Goal: Transaction & Acquisition: Subscribe to service/newsletter

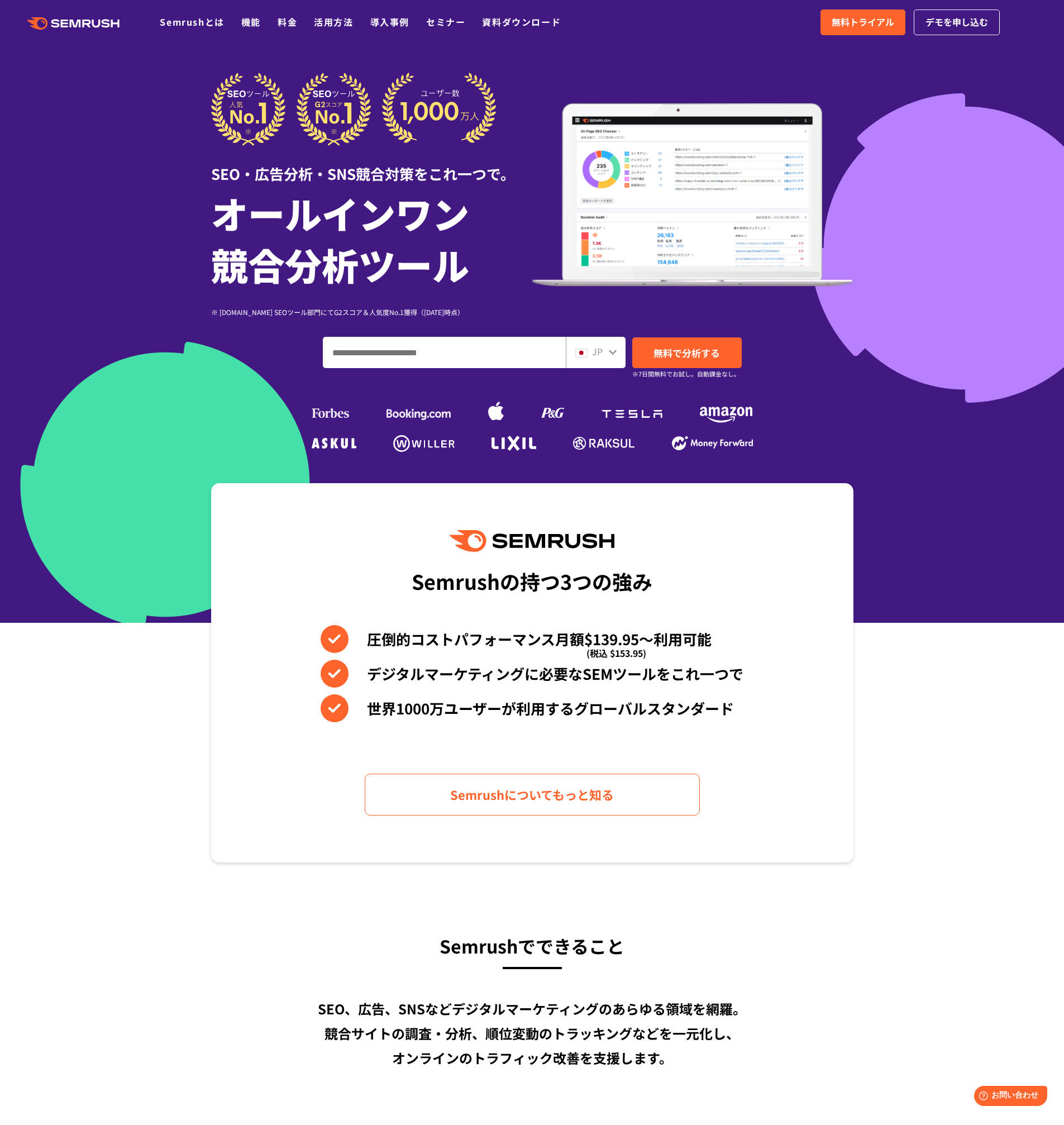
click at [515, 354] on input "ドメイン、キーワードまたはURLを入力してください" at bounding box center [444, 352] width 242 height 30
type input "******"
click at [687, 354] on span "無料で分析する" at bounding box center [687, 352] width 66 height 14
click at [859, 14] on link "無料トライアル" at bounding box center [862, 22] width 85 height 26
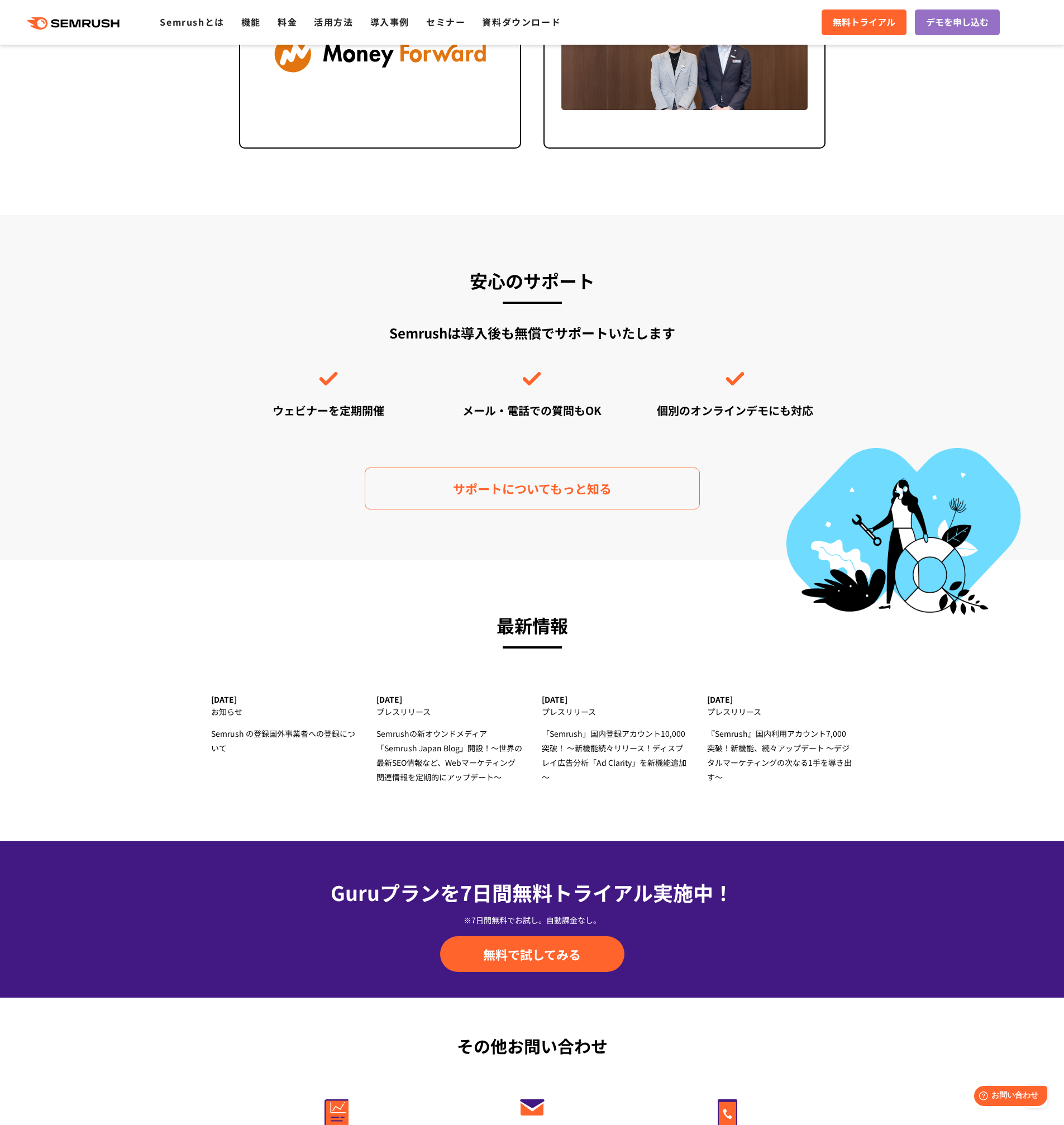
scroll to position [2994, 0]
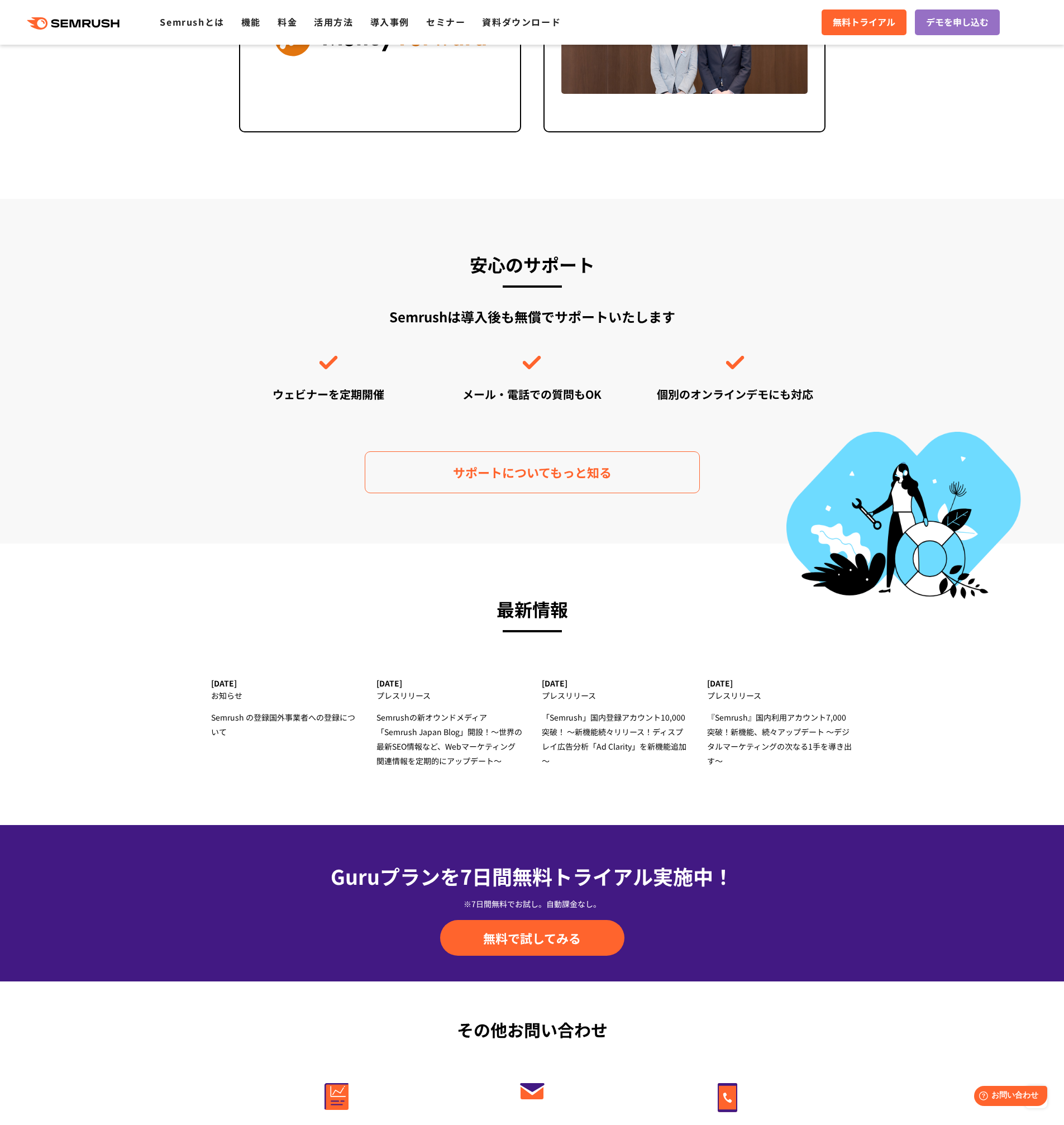
click at [102, 423] on section "安心のサポート Semrushは導入後も無償でサポートいたします ウェビナーを定期開催 メール・電話での質問もOK 個別のオンラインデモにも対応 サポートにつ…" at bounding box center [532, 371] width 1064 height 345
click at [536, 944] on span "無料で試してみる" at bounding box center [532, 938] width 98 height 17
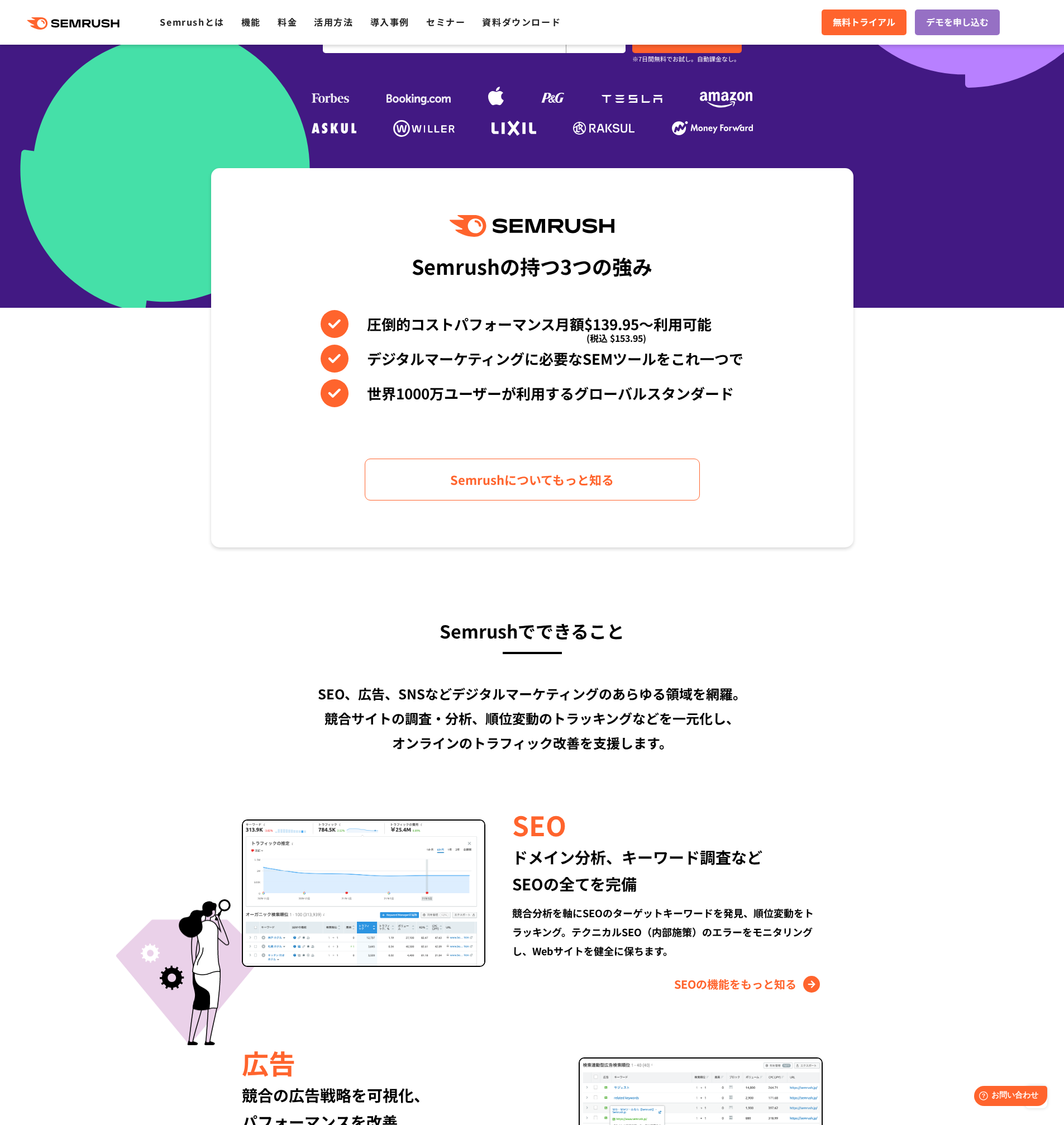
scroll to position [0, 0]
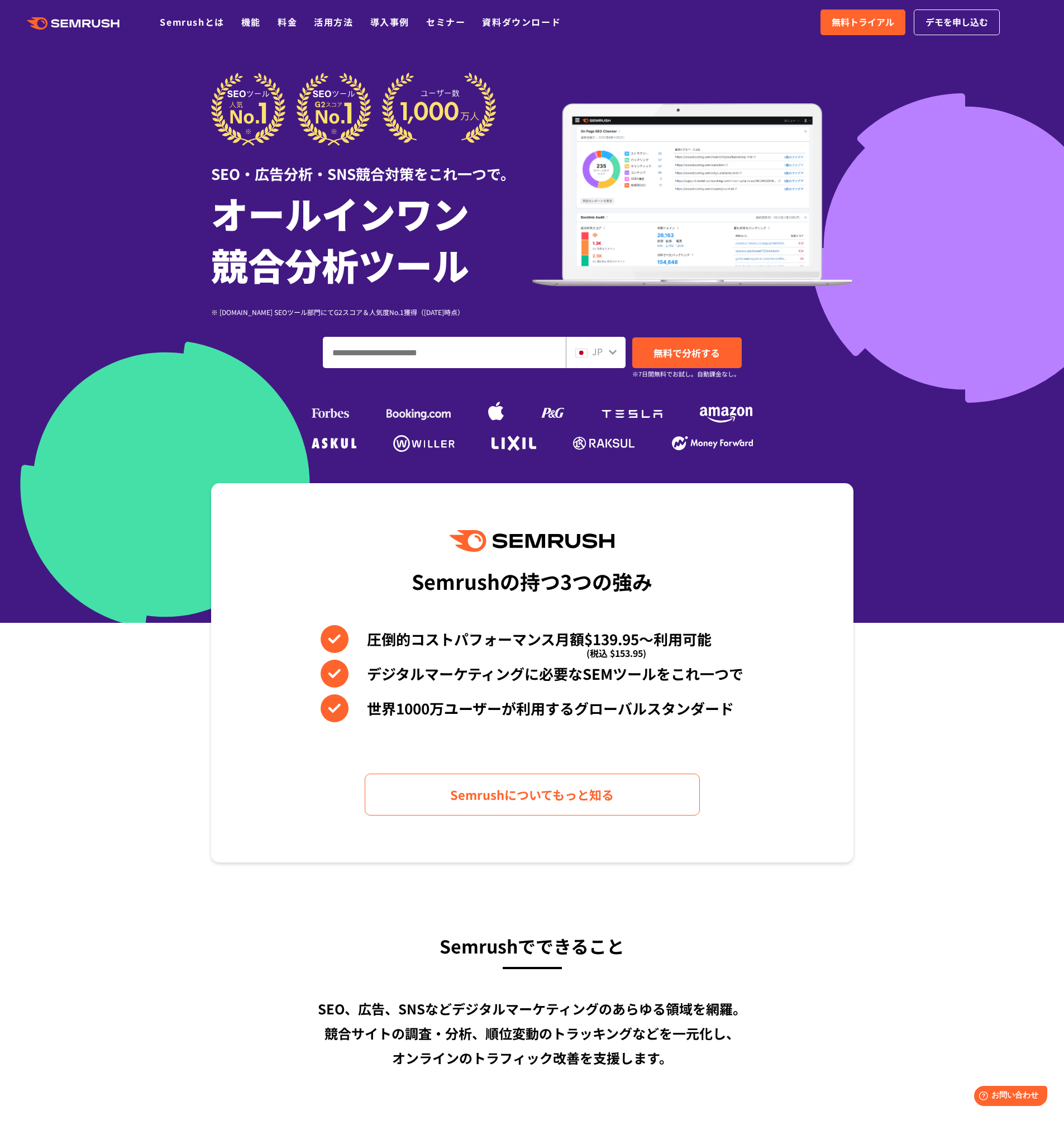
click at [922, 573] on section "Semrushの持つ3つの強み 圧倒的コストパフォーマンス月額$139.95〜利用可能 (税込 $153.95) デジタルマーケティングに必要なSEMツールを…" at bounding box center [532, 673] width 1064 height 379
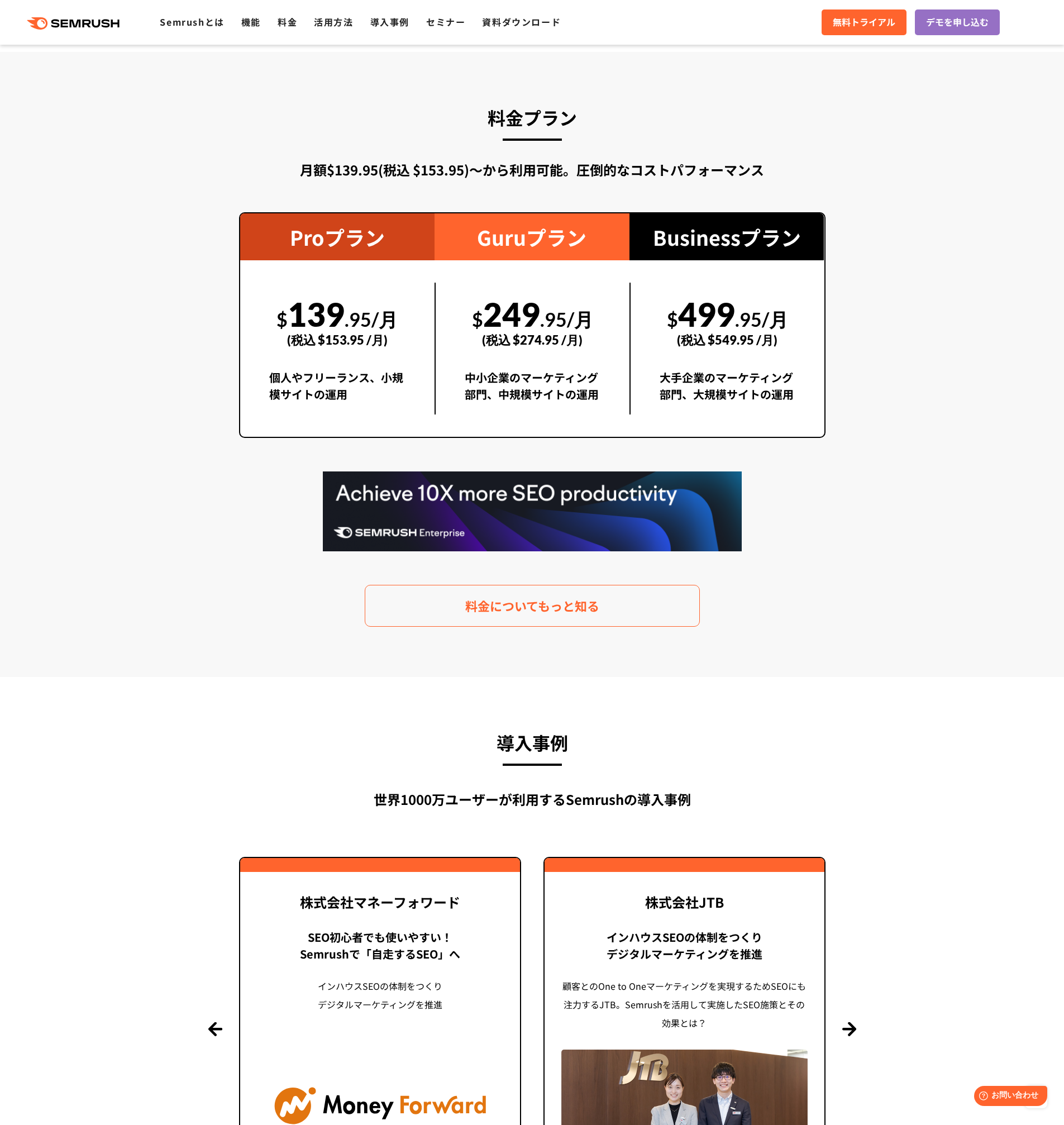
scroll to position [1917, 0]
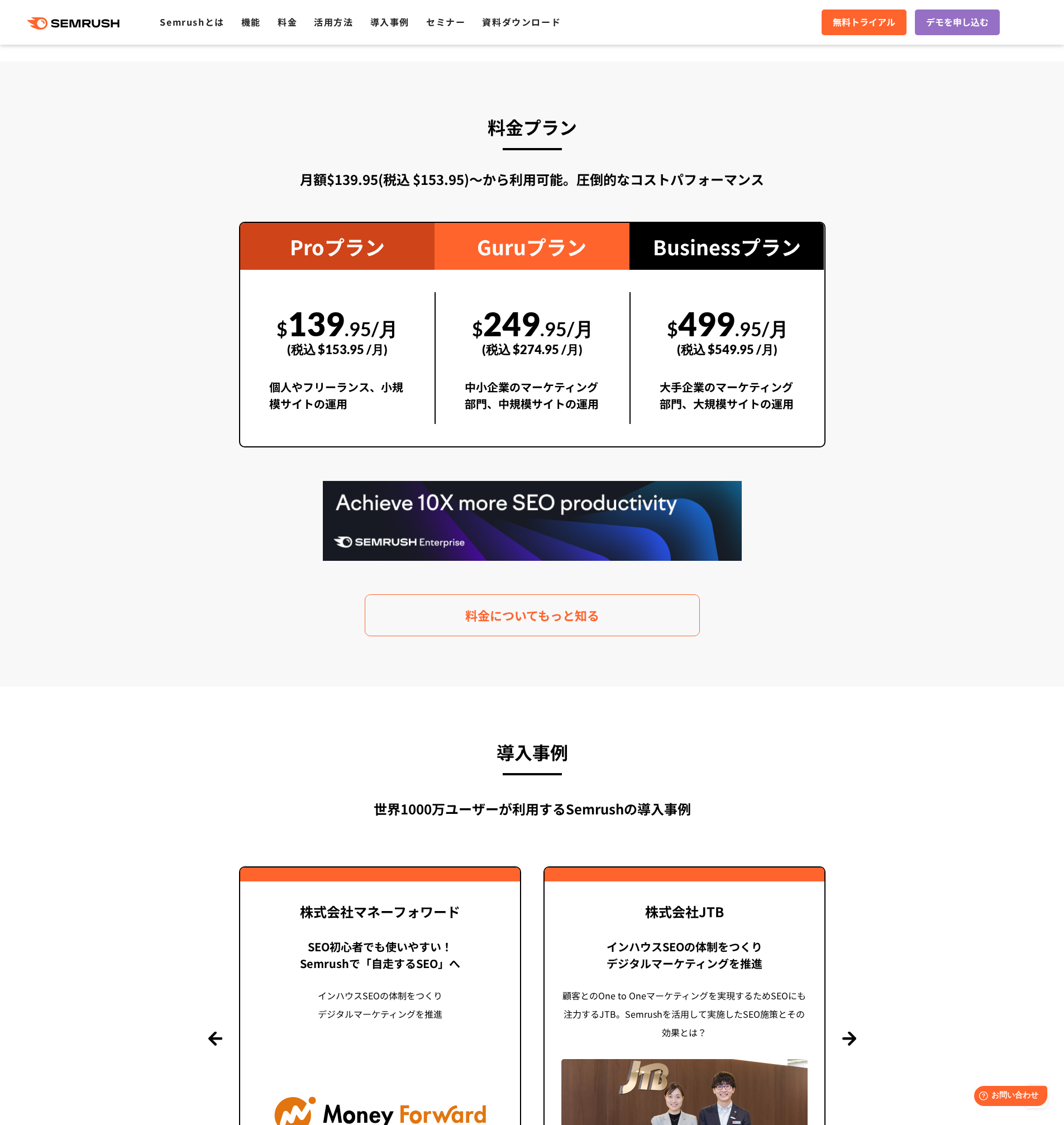
click at [125, 431] on section "料金プラン 月額$139.95(税込 $153.95)〜から利用可能。圧倒的なコストパフォーマンス Proプラン $ 139 .95/月 (税込 $153.9…" at bounding box center [532, 374] width 1064 height 625
click at [351, 240] on div "Proプラン" at bounding box center [337, 246] width 195 height 47
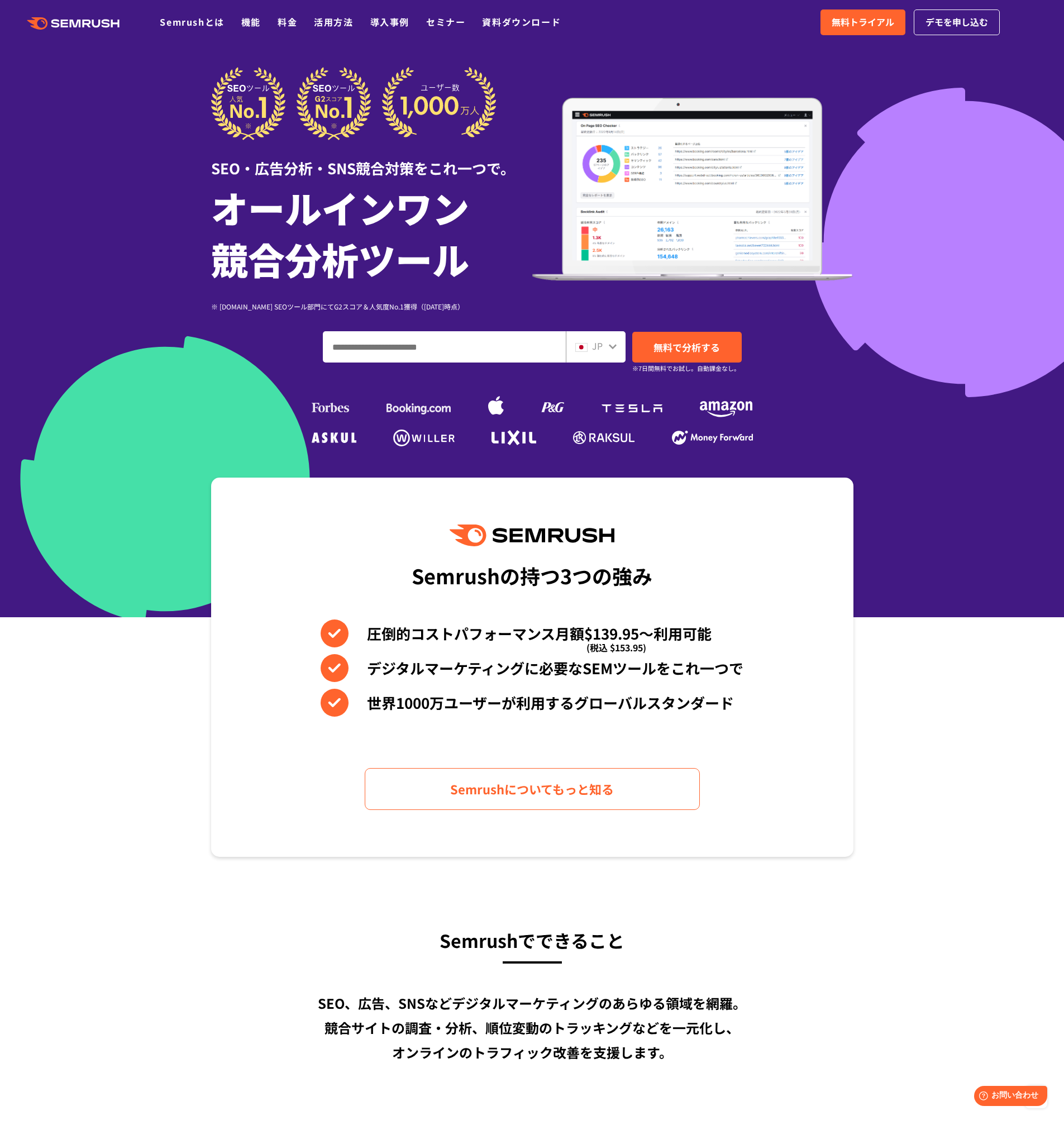
scroll to position [0, 0]
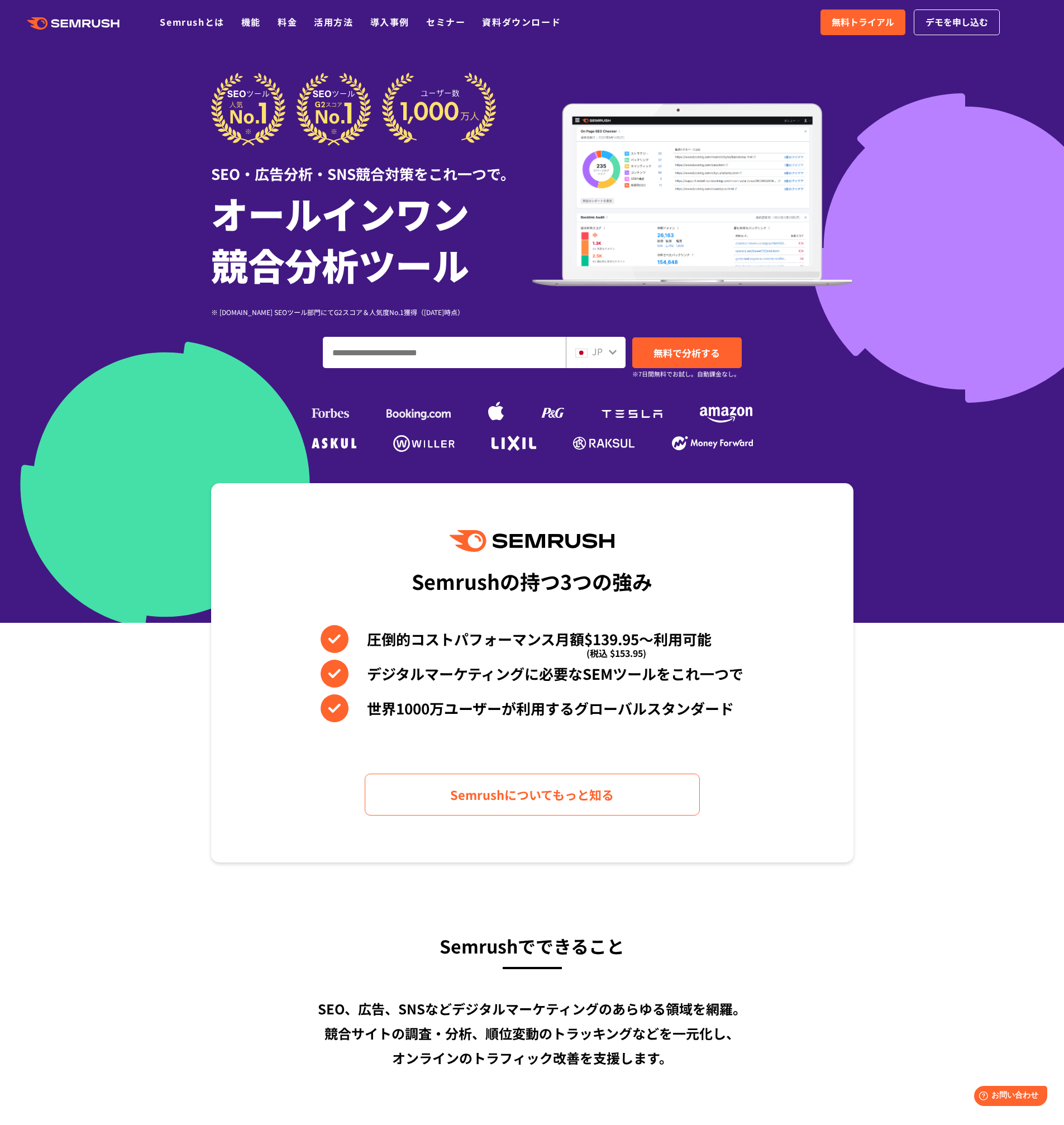
click at [899, 393] on div at bounding box center [532, 311] width 1064 height 623
click at [887, 404] on div at bounding box center [532, 311] width 1064 height 623
click at [121, 138] on div at bounding box center [532, 311] width 1064 height 623
click at [133, 312] on div at bounding box center [532, 311] width 1064 height 623
